Goal: Information Seeking & Learning: Learn about a topic

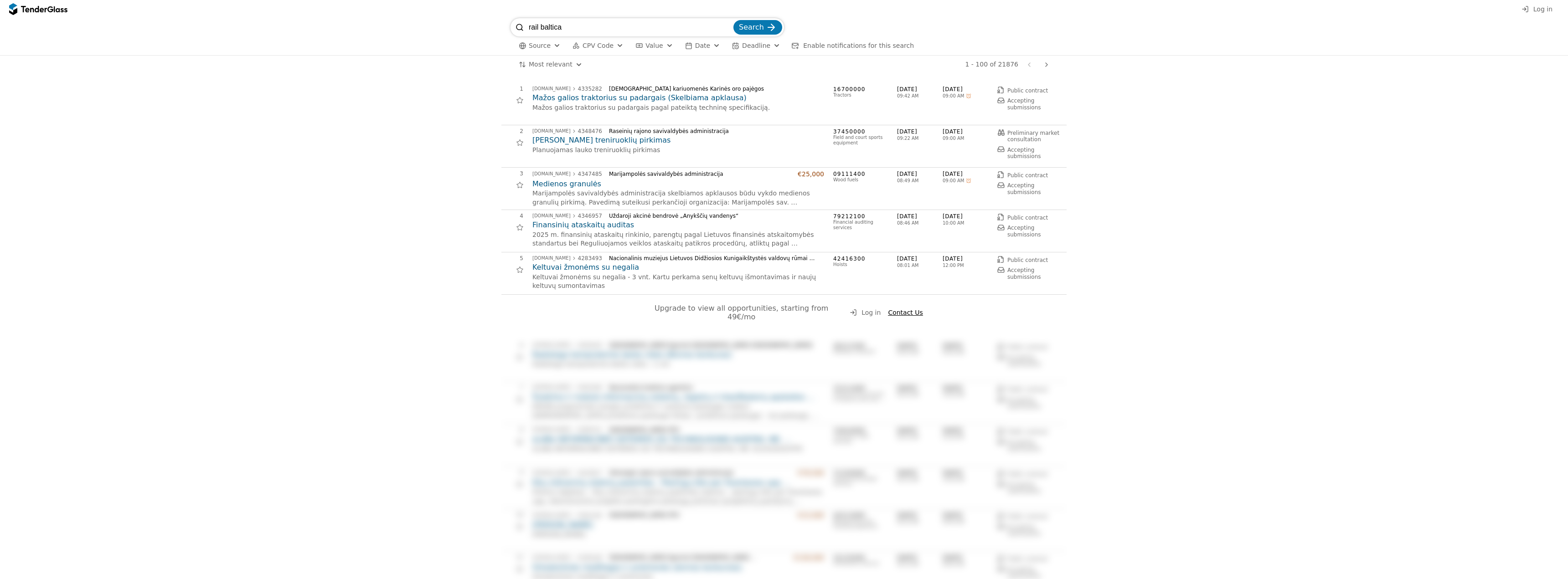
type input "rail baltica"
click at [733, 20] on button "Search" at bounding box center [758, 27] width 49 height 15
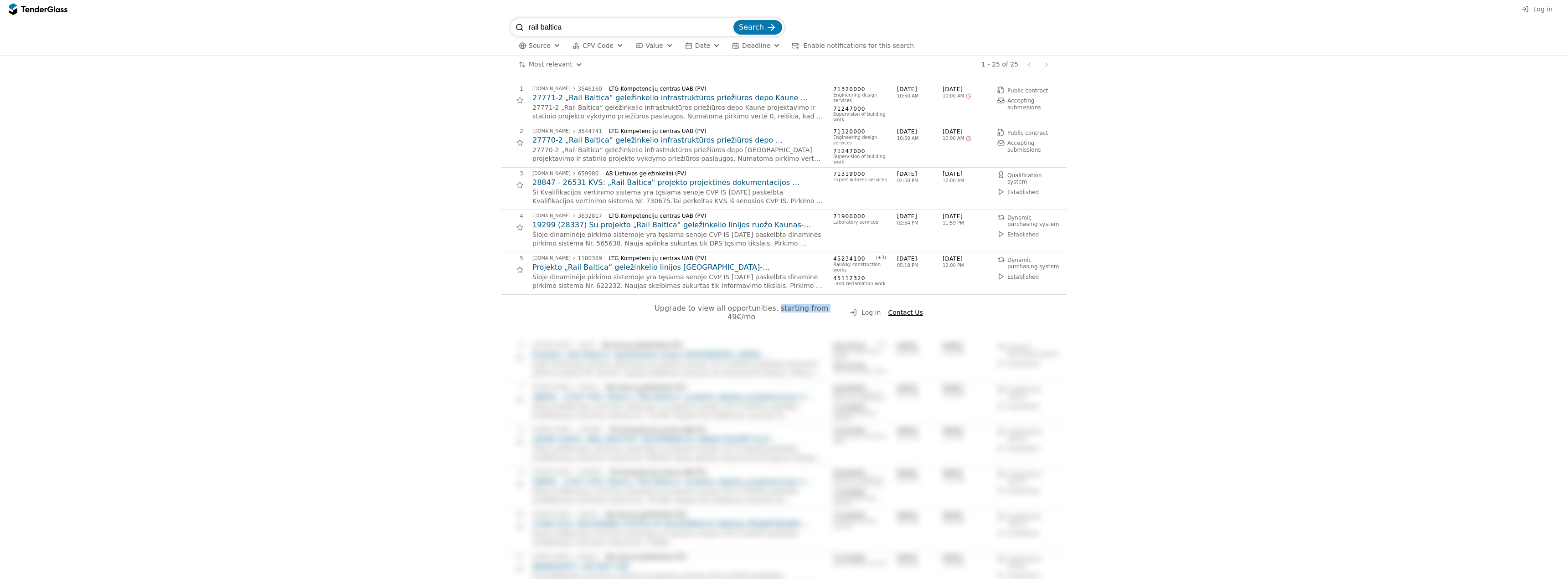
drag, startPoint x: 761, startPoint y: 309, endPoint x: 806, endPoint y: 308, distance: 45.0
click at [806, 308] on span "Upgrade to view all opportunities, starting from 49€/mo" at bounding box center [742, 312] width 176 height 17
